Goal: Transaction & Acquisition: Subscribe to service/newsletter

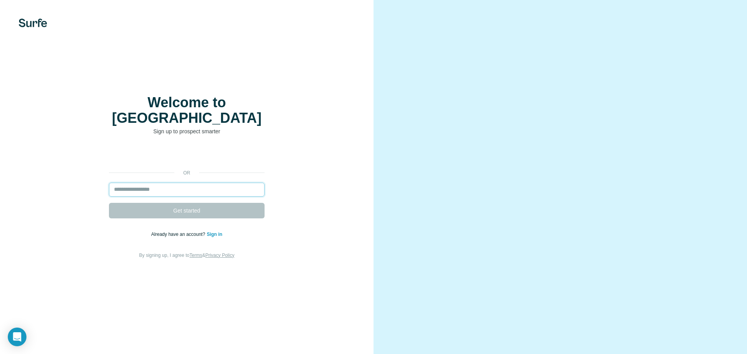
click at [186, 183] on input "email" at bounding box center [187, 190] width 156 height 14
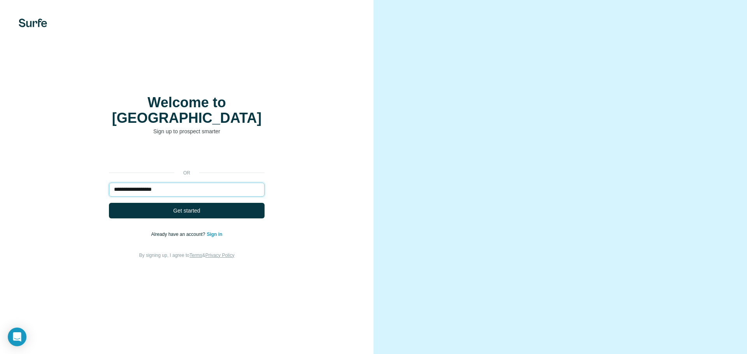
type input "**********"
click at [109, 203] on button "Get started" at bounding box center [187, 211] width 156 height 16
click at [205, 203] on button "Get started" at bounding box center [187, 211] width 156 height 16
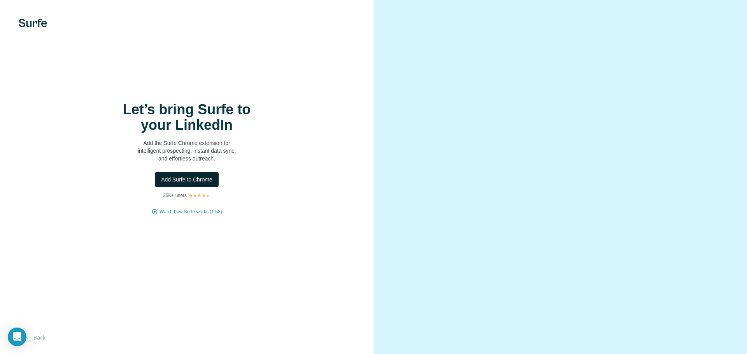
click at [177, 184] on button "Add Surfe to Chrome" at bounding box center [187, 180] width 64 height 16
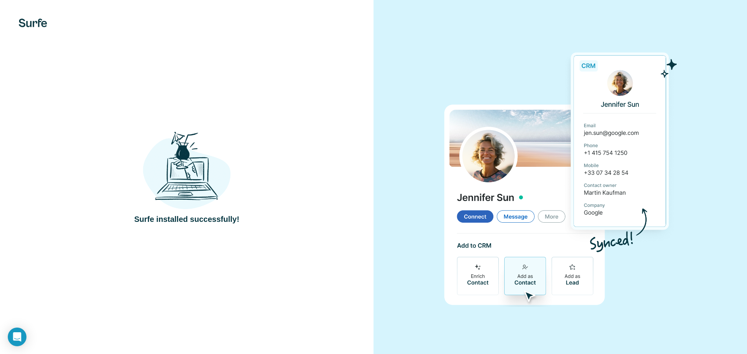
click at [321, 144] on div "Surfe installed successfully!" at bounding box center [187, 177] width 342 height 95
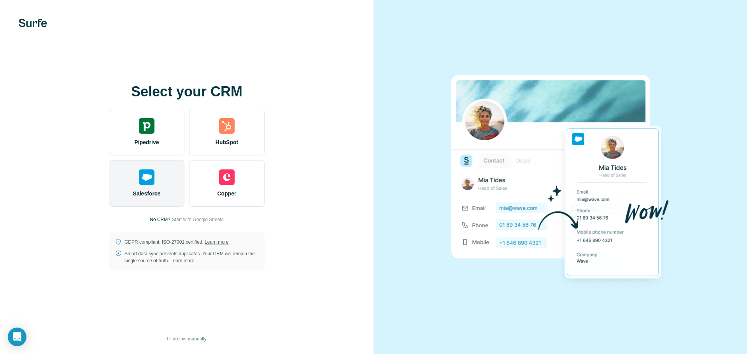
click at [153, 194] on span "Salesforce" at bounding box center [147, 194] width 28 height 8
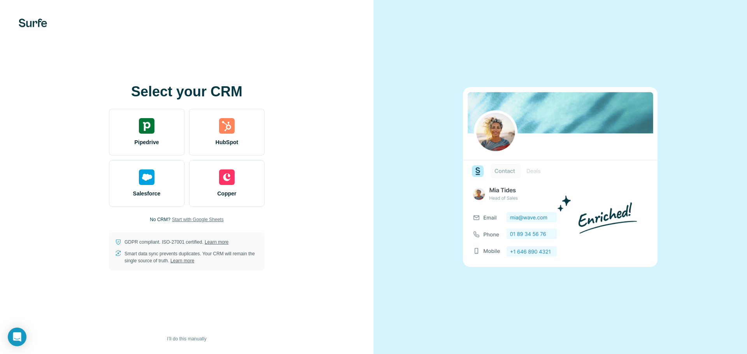
click at [205, 220] on span "Start with Google Sheets" at bounding box center [198, 219] width 52 height 7
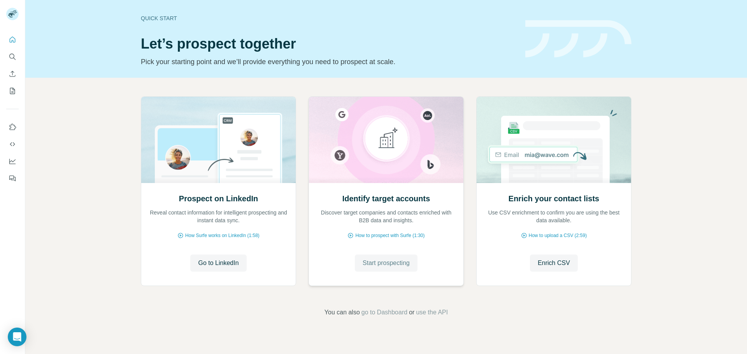
click at [375, 268] on button "Start prospecting" at bounding box center [386, 263] width 63 height 17
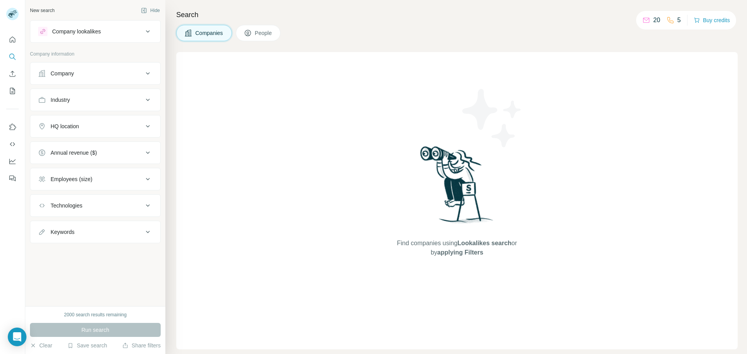
click at [100, 73] on div "Company" at bounding box center [90, 74] width 105 height 8
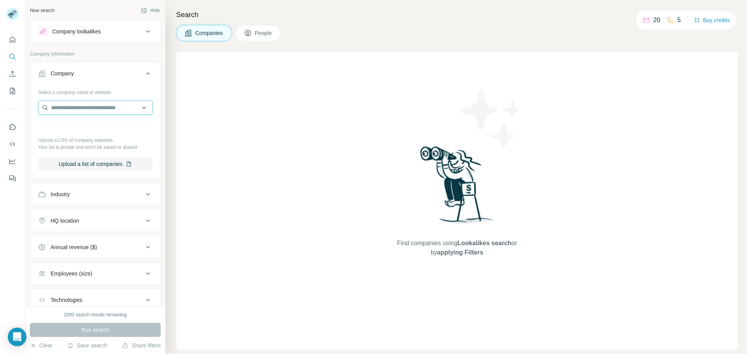
click at [104, 103] on input "text" at bounding box center [95, 108] width 114 height 14
click at [135, 105] on input "text" at bounding box center [95, 108] width 114 height 14
click at [129, 25] on button "Company lookalikes" at bounding box center [95, 31] width 130 height 19
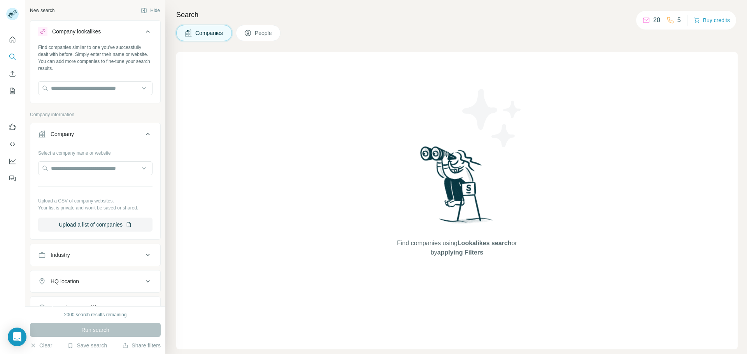
click at [251, 35] on icon at bounding box center [248, 33] width 8 height 8
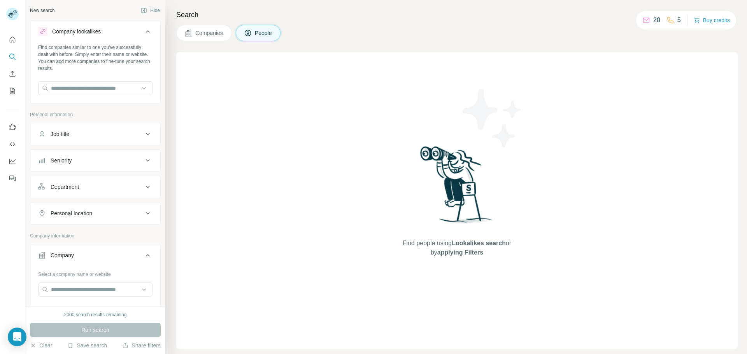
click at [212, 30] on span "Companies" at bounding box center [209, 33] width 28 height 8
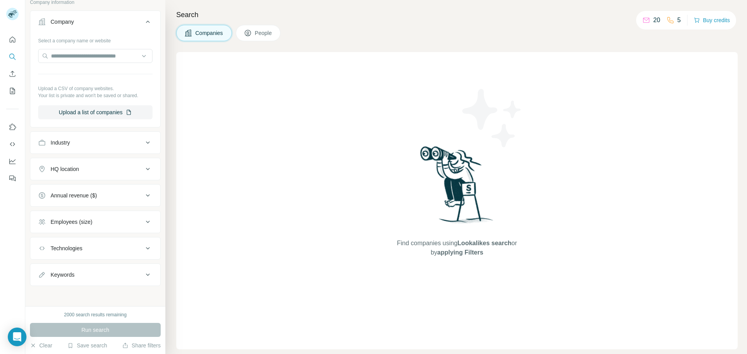
scroll to position [114, 0]
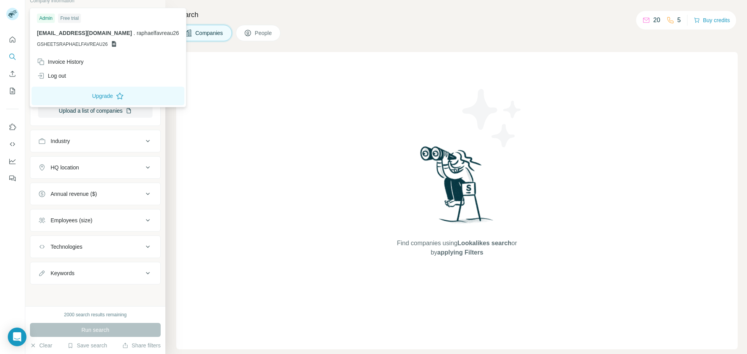
click at [16, 18] on rect at bounding box center [12, 14] width 12 height 12
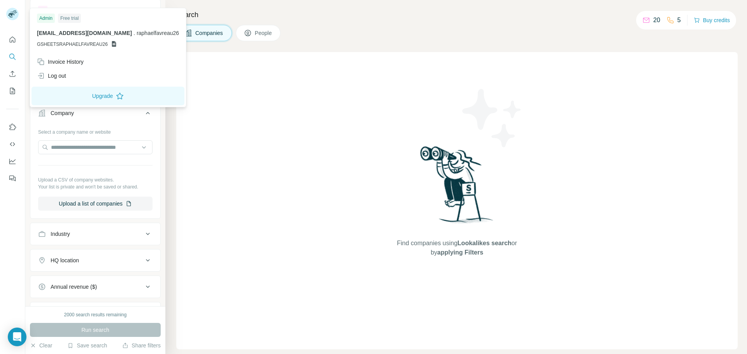
scroll to position [0, 0]
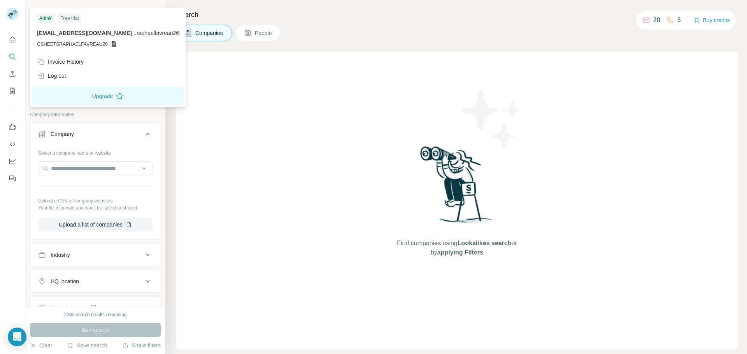
click at [210, 206] on div "Find companies using Lookalikes search or by applying Filters" at bounding box center [456, 201] width 561 height 298
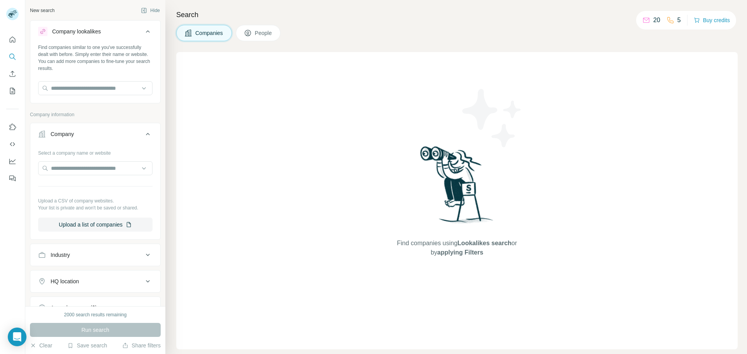
click at [260, 36] on span "People" at bounding box center [264, 33] width 18 height 8
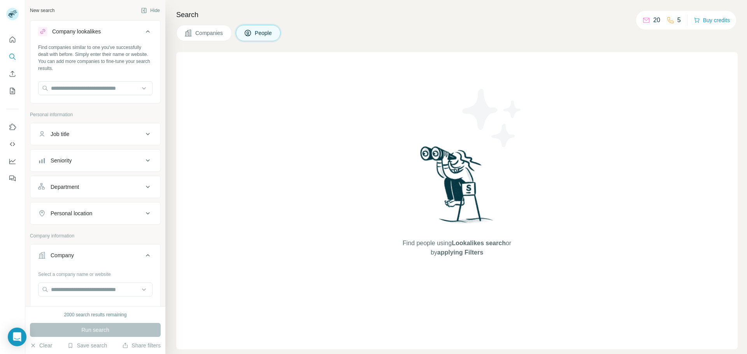
click at [228, 30] on button "Companies" at bounding box center [204, 33] width 56 height 16
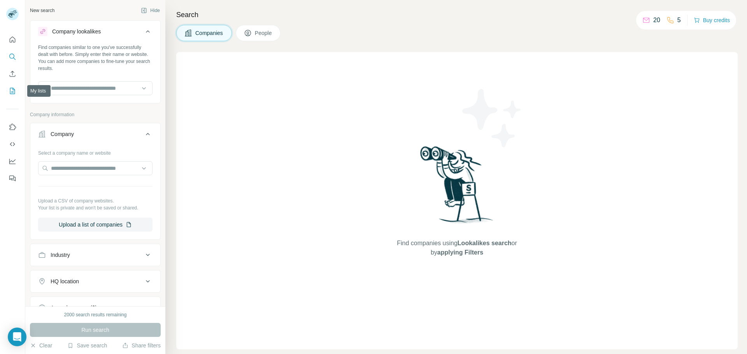
click at [11, 93] on icon "My lists" at bounding box center [13, 91] width 8 height 8
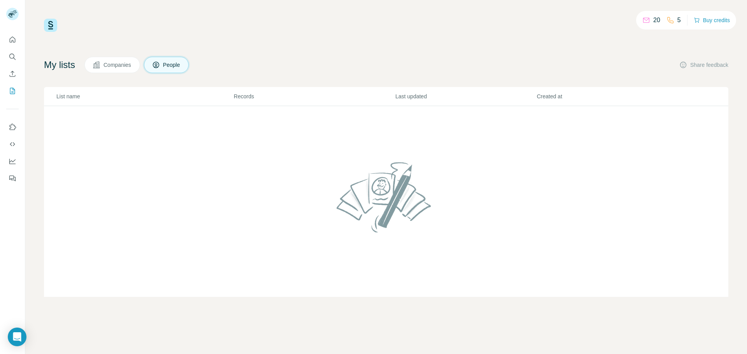
click at [127, 66] on span "Companies" at bounding box center [117, 65] width 28 height 8
click at [4, 67] on div at bounding box center [12, 107] width 25 height 158
click at [8, 71] on button "Enrich CSV" at bounding box center [12, 74] width 12 height 14
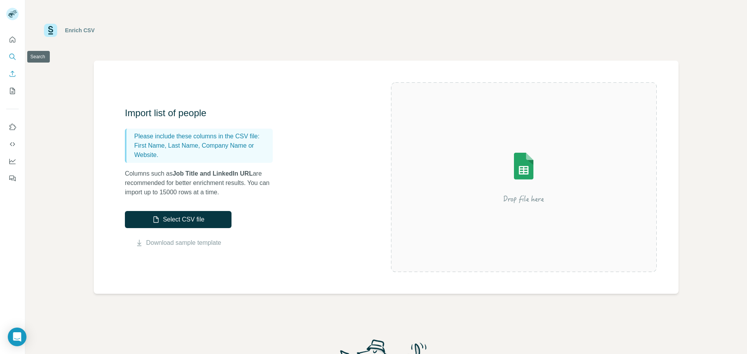
click at [14, 60] on icon "Search" at bounding box center [13, 57] width 8 height 8
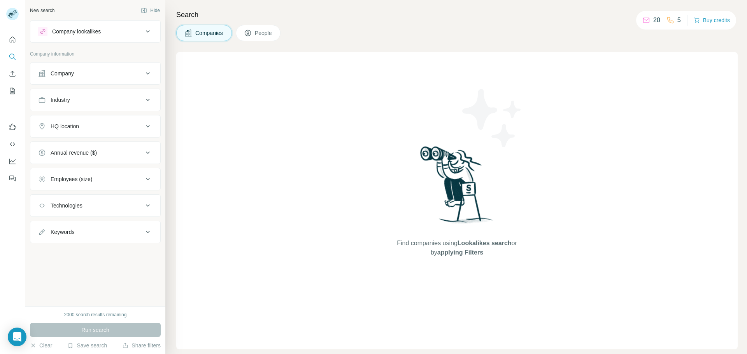
click at [77, 80] on button "Company" at bounding box center [95, 73] width 130 height 19
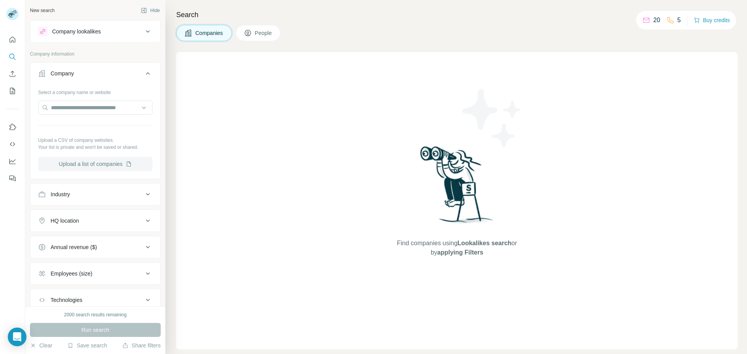
click at [93, 166] on button "Upload a list of companies" at bounding box center [95, 164] width 114 height 14
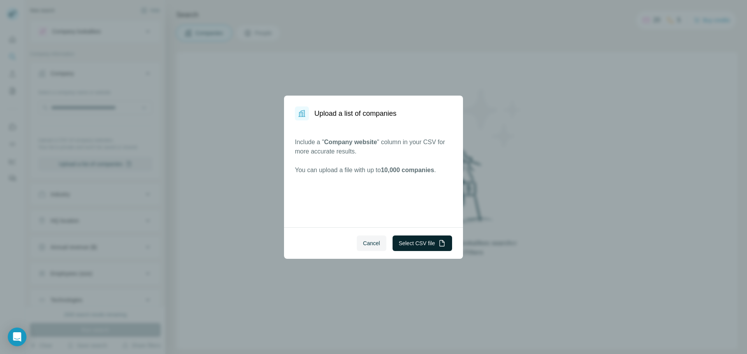
click at [427, 247] on button "Select CSV file" at bounding box center [422, 244] width 60 height 16
click at [476, 68] on div "Upload a list of companies Include a " Company website " column in your CSV for…" at bounding box center [373, 177] width 747 height 354
click at [375, 244] on span "Cancel" at bounding box center [371, 244] width 17 height 8
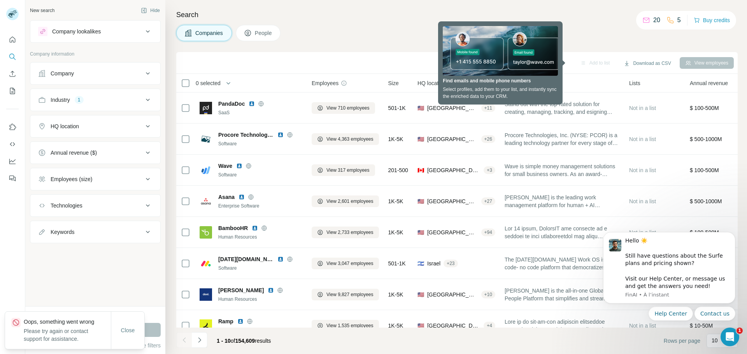
click at [588, 40] on div "Companies People" at bounding box center [456, 33] width 561 height 16
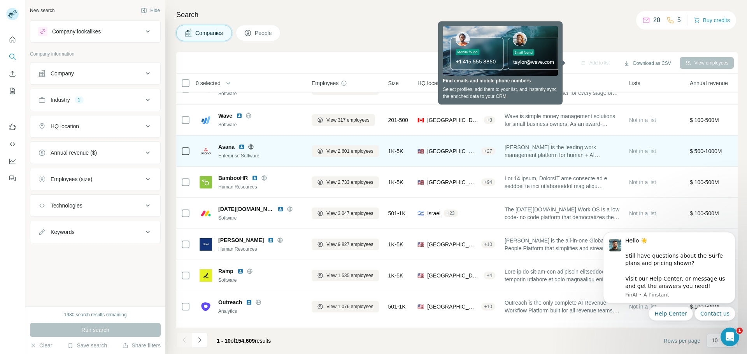
scroll to position [78, 0]
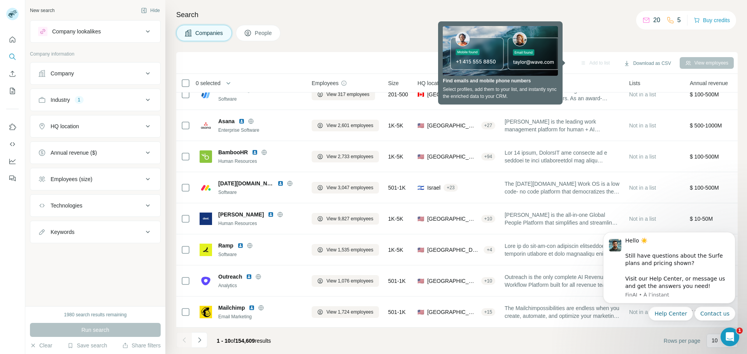
click at [396, 43] on div "Search Companies People Add to list Download as CSV View employees 0 selected C…" at bounding box center [456, 177] width 582 height 354
click at [575, 60] on div "Add to list" at bounding box center [595, 63] width 41 height 12
click at [618, 36] on div "Companies People" at bounding box center [456, 33] width 561 height 16
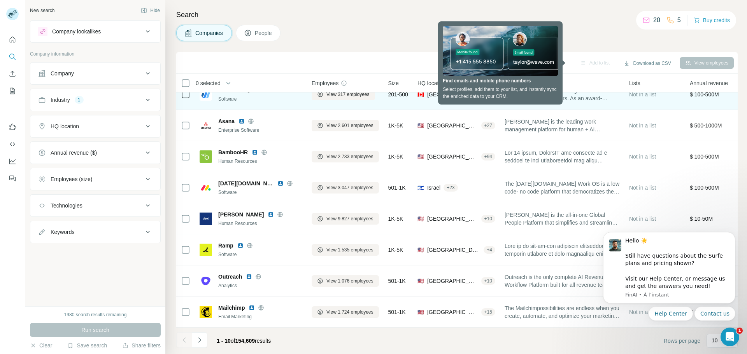
click at [604, 96] on span "Wave is simple money management solutions for small business owners. As an awar…" at bounding box center [562, 95] width 115 height 16
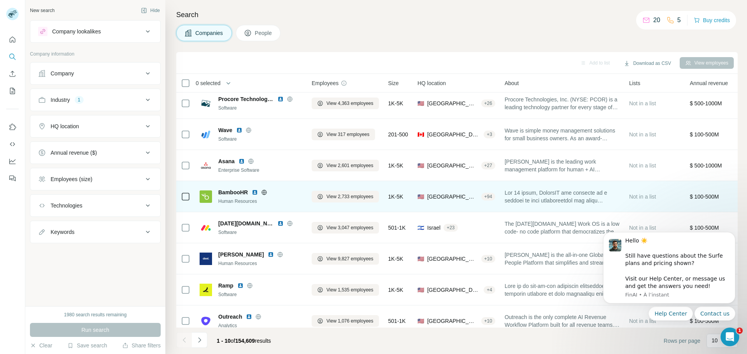
scroll to position [39, 0]
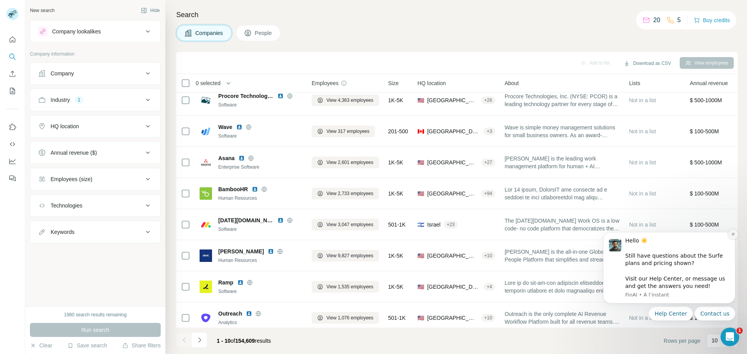
click at [734, 235] on icon "Dismiss notification" at bounding box center [733, 234] width 4 height 4
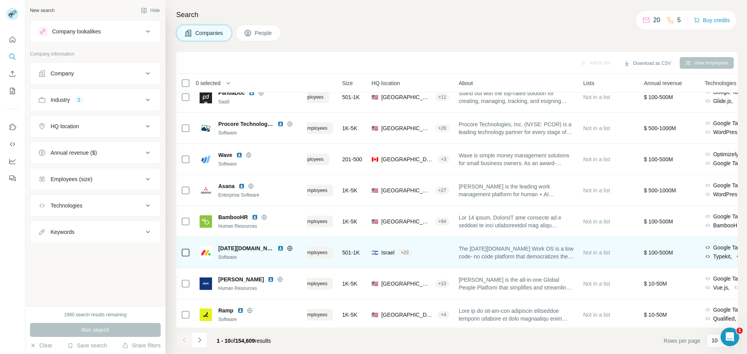
scroll to position [0, 46]
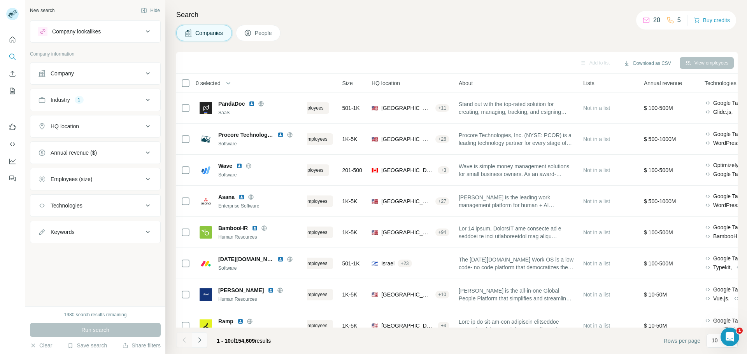
click at [203, 341] on icon "Navigate to next page" at bounding box center [200, 340] width 8 height 8
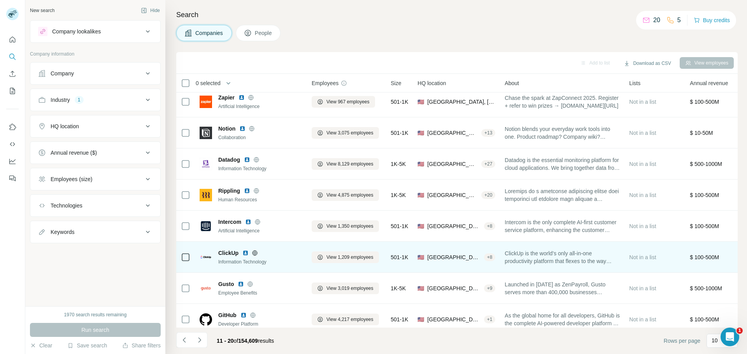
scroll to position [0, 0]
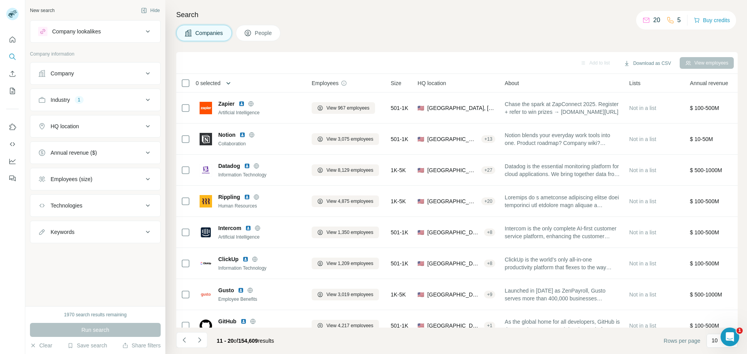
click at [228, 81] on icon "button" at bounding box center [228, 83] width 8 height 8
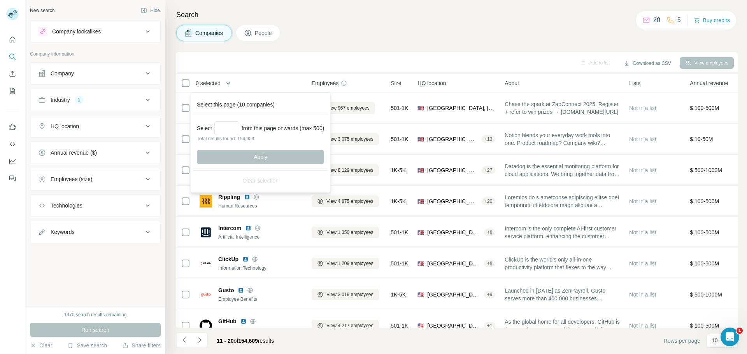
click at [293, 85] on div "0 selected" at bounding box center [238, 83] width 115 height 9
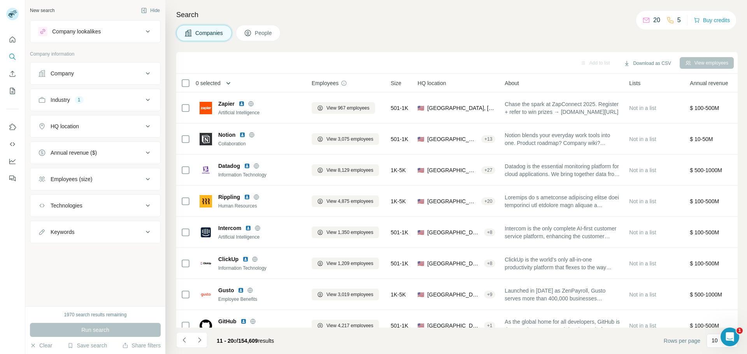
click at [228, 84] on icon "button" at bounding box center [228, 83] width 8 height 8
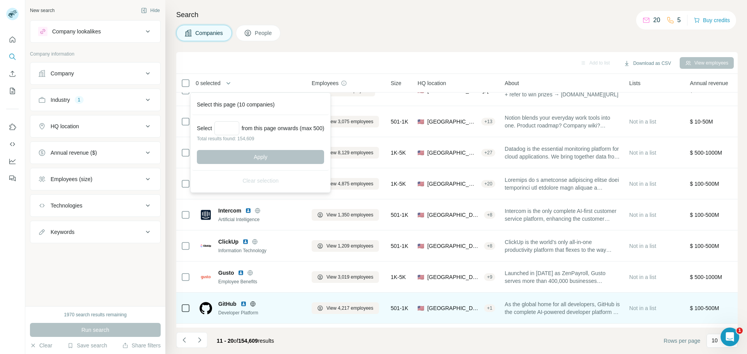
scroll to position [80, 0]
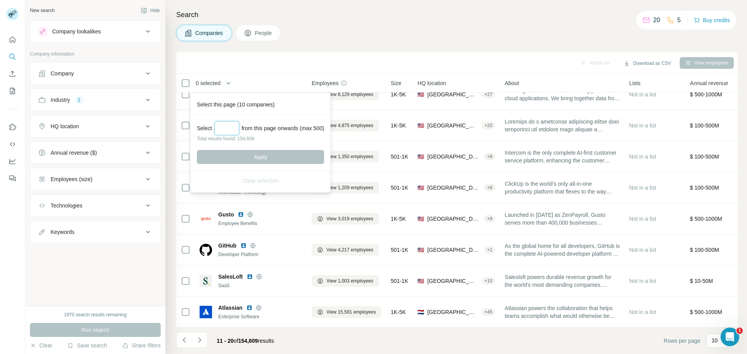
click at [226, 130] on input "Select a number (up to 500)" at bounding box center [226, 128] width 25 height 14
click at [278, 75] on th "0 selected" at bounding box center [238, 83] width 124 height 19
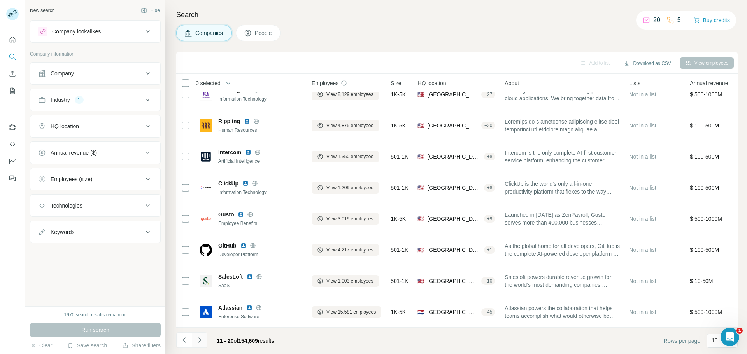
click at [197, 339] on icon "Navigate to next page" at bounding box center [200, 340] width 8 height 8
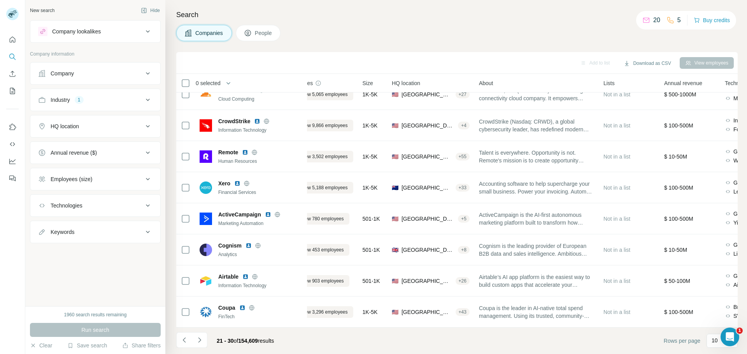
scroll to position [80, 25]
